Goal: Transaction & Acquisition: Obtain resource

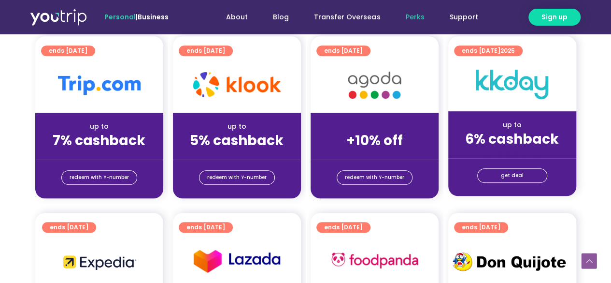
scroll to position [240, 0]
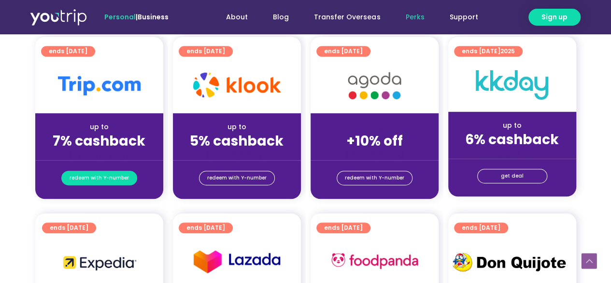
click at [106, 172] on span "redeem with Y-number" at bounding box center [99, 178] width 59 height 14
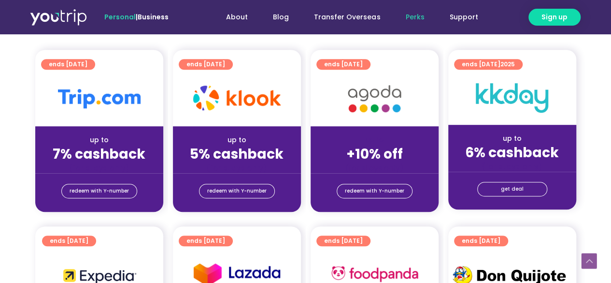
scroll to position [227, 0]
click at [89, 160] on strong "7% cashback" at bounding box center [99, 153] width 93 height 19
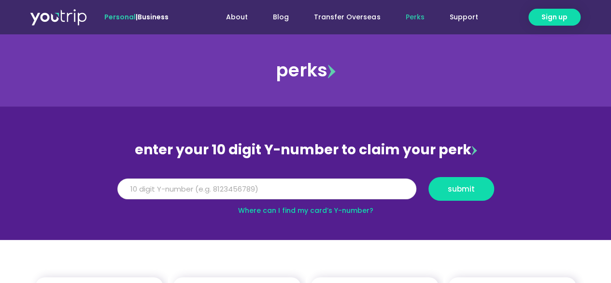
click at [210, 181] on input "Y Number" at bounding box center [266, 188] width 299 height 21
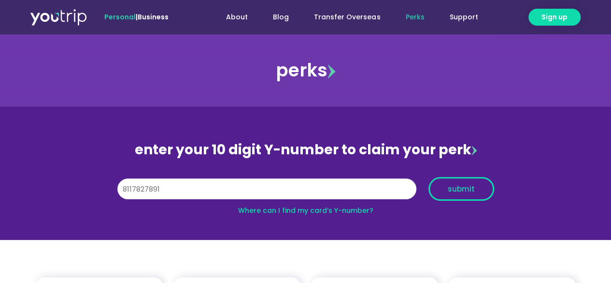
type input "8117827891"
click at [459, 187] on span "submit" at bounding box center [461, 188] width 27 height 7
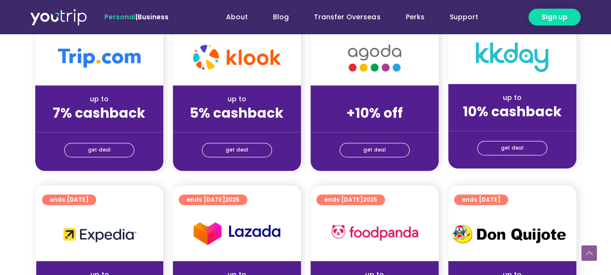
scroll to position [279, 0]
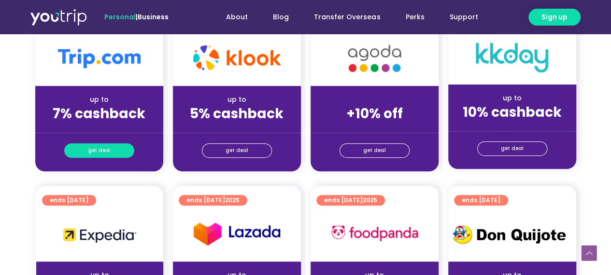
click at [117, 146] on link "get deal" at bounding box center [99, 150] width 70 height 14
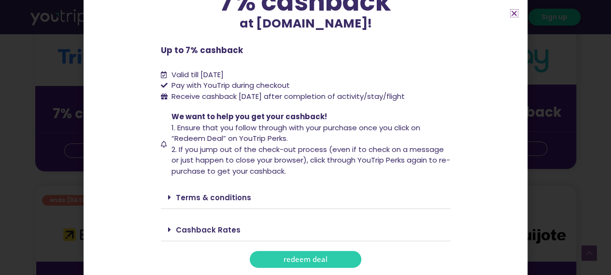
scroll to position [92, 0]
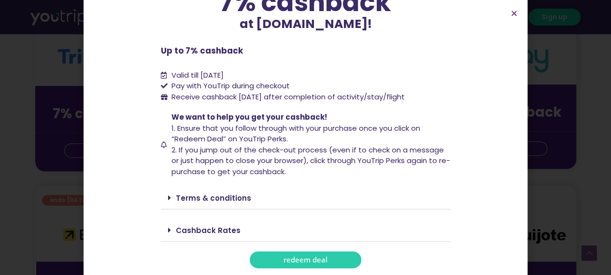
click at [223, 198] on link "Terms & conditions" at bounding box center [213, 198] width 75 height 10
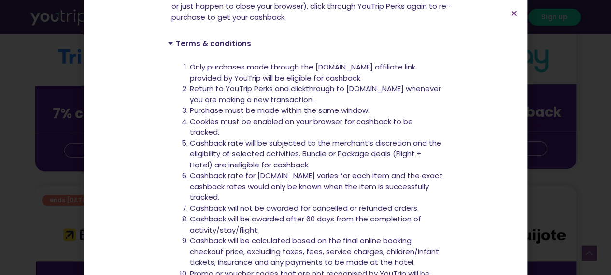
scroll to position [379, 0]
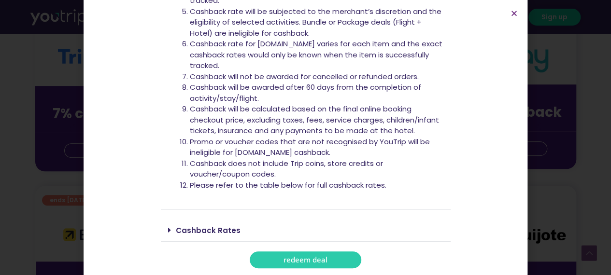
click at [212, 224] on div "Cashback Rates" at bounding box center [306, 230] width 290 height 23
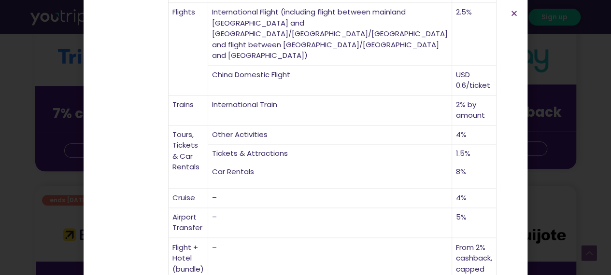
scroll to position [690, 0]
